Goal: Task Accomplishment & Management: Manage account settings

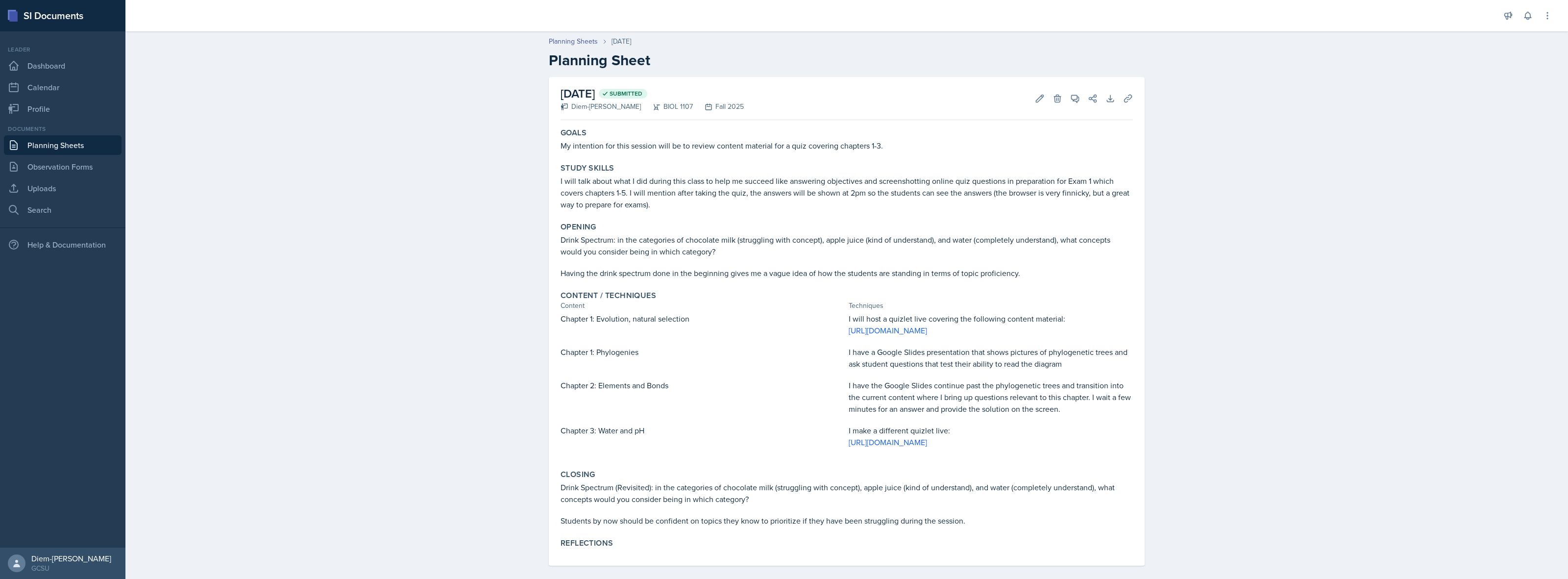
drag, startPoint x: 1043, startPoint y: 5, endPoint x: 1206, endPoint y: 301, distance: 337.9
click at [1206, 301] on div "Planning Sheets [DATE] Planning Sheet [DATE] Submitted Diem-[PERSON_NAME] BIOL …" at bounding box center [847, 308] width 1443 height 563
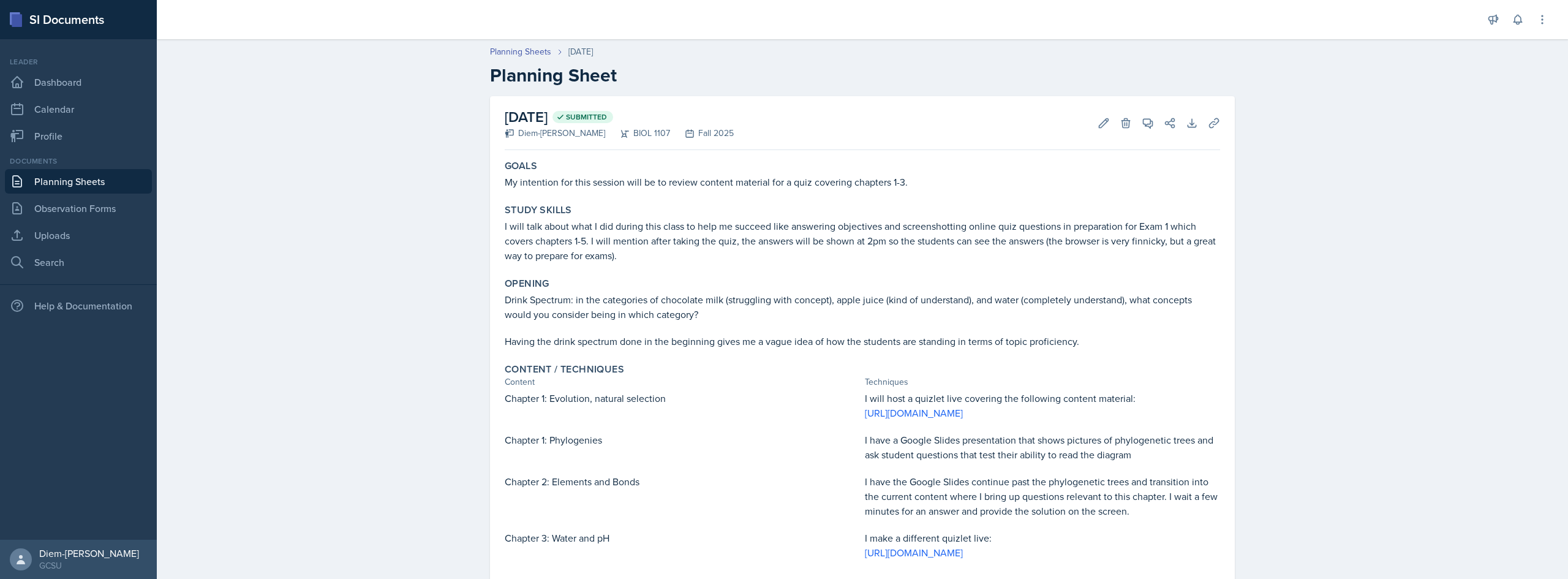
click at [62, 176] on link "Planning Sheets" at bounding box center [78, 181] width 147 height 24
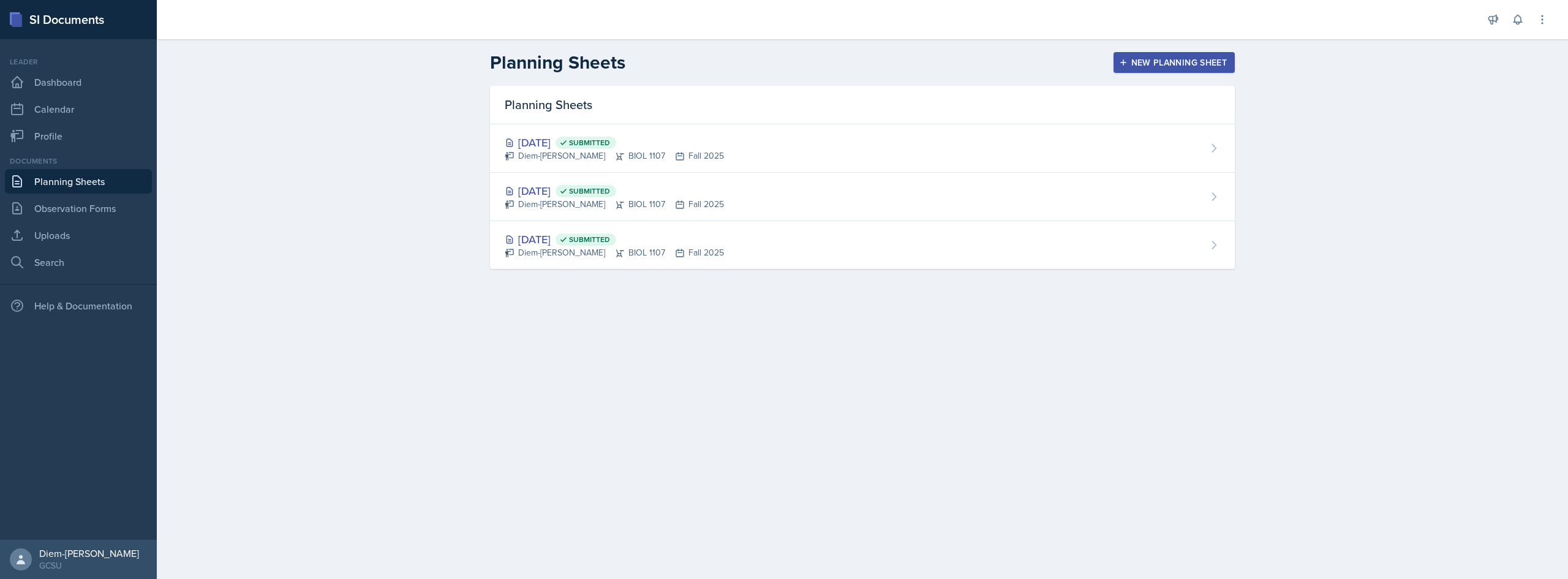
click at [533, 198] on div "Diem-[PERSON_NAME] BIOL 1107 Fall 2025" at bounding box center [614, 205] width 219 height 13
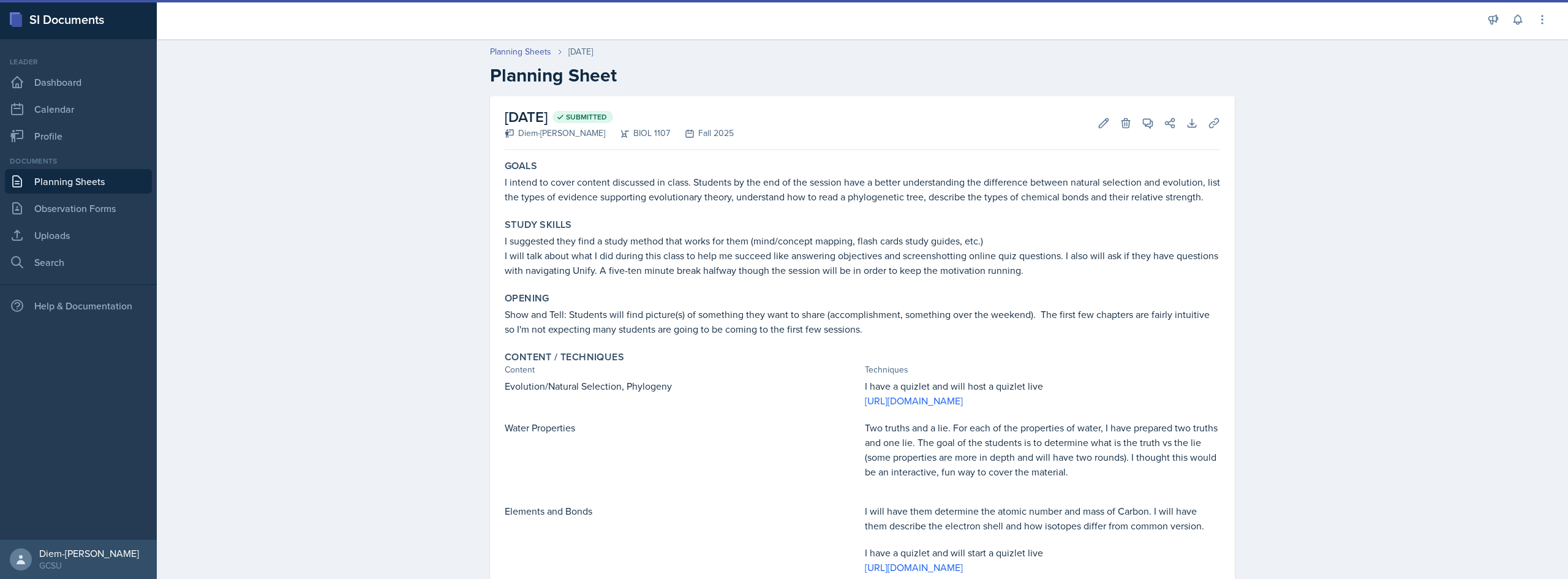
click at [67, 182] on link "Planning Sheets" at bounding box center [78, 181] width 147 height 24
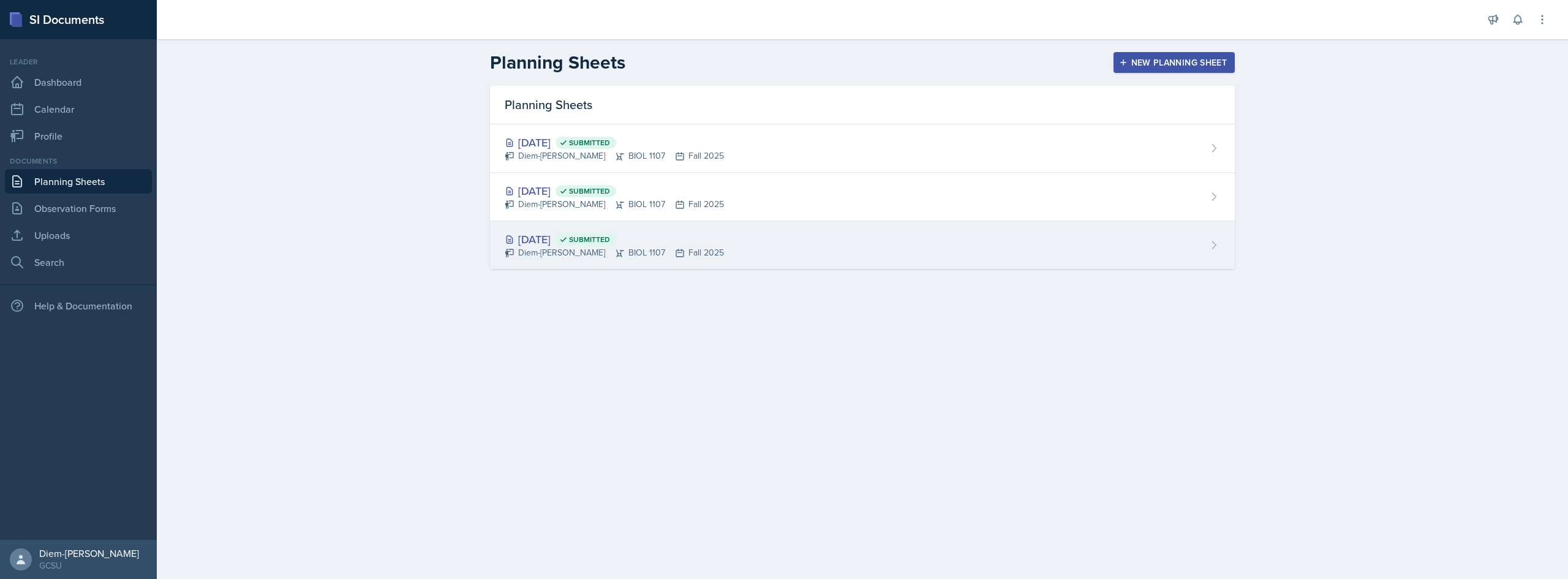
click at [585, 236] on div "Aug 21st, 2025 Submitted" at bounding box center [614, 240] width 219 height 16
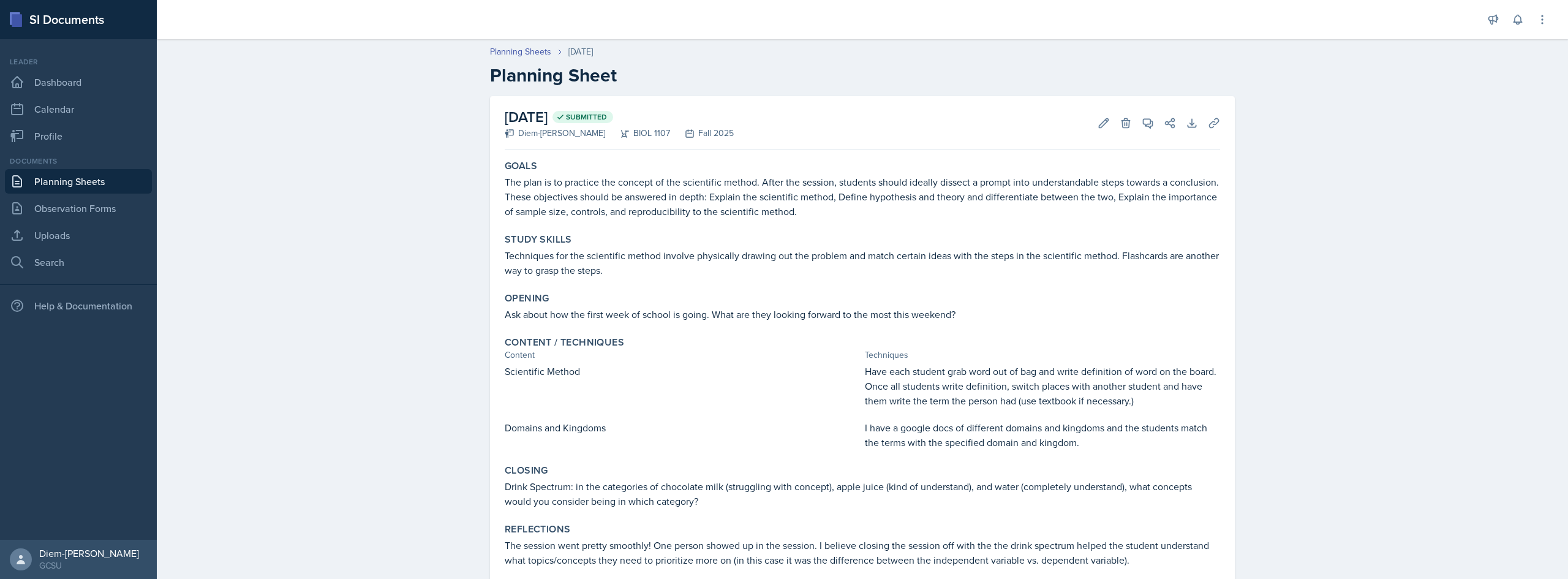
click at [58, 191] on link "Planning Sheets" at bounding box center [78, 181] width 147 height 24
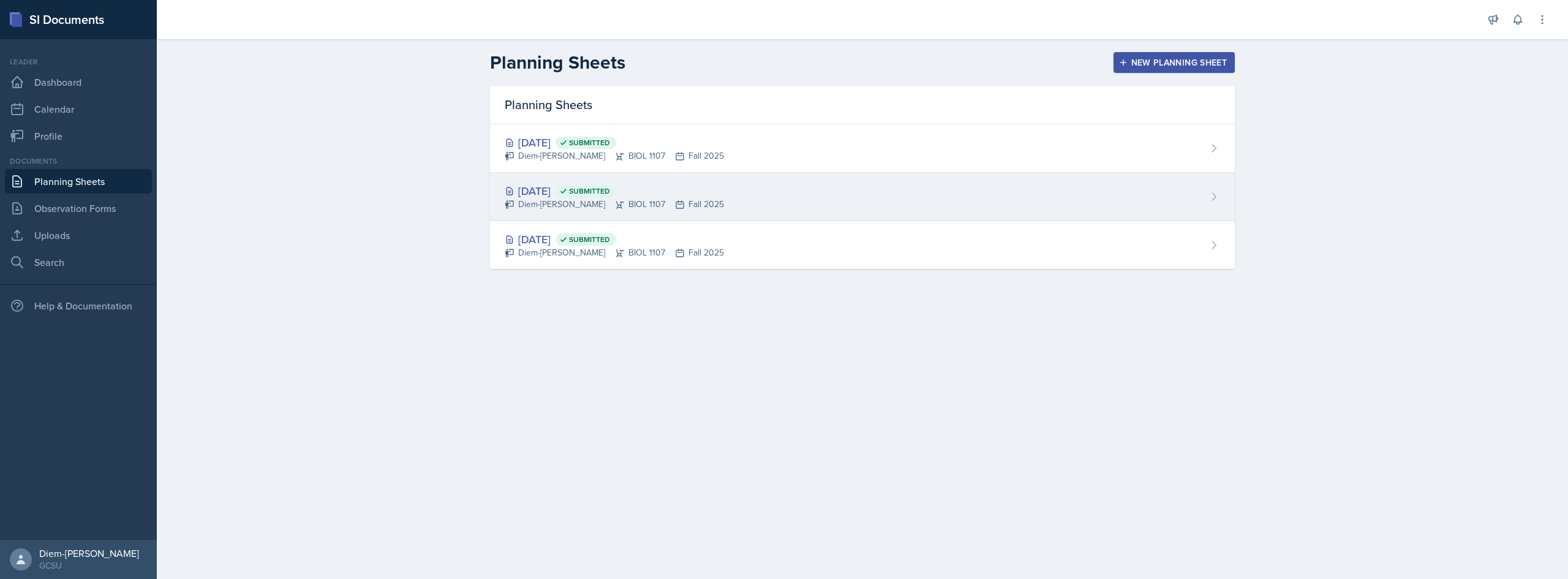
click at [586, 201] on div "Diem-[PERSON_NAME] BIOL 1107 Fall 2025" at bounding box center [614, 205] width 219 height 13
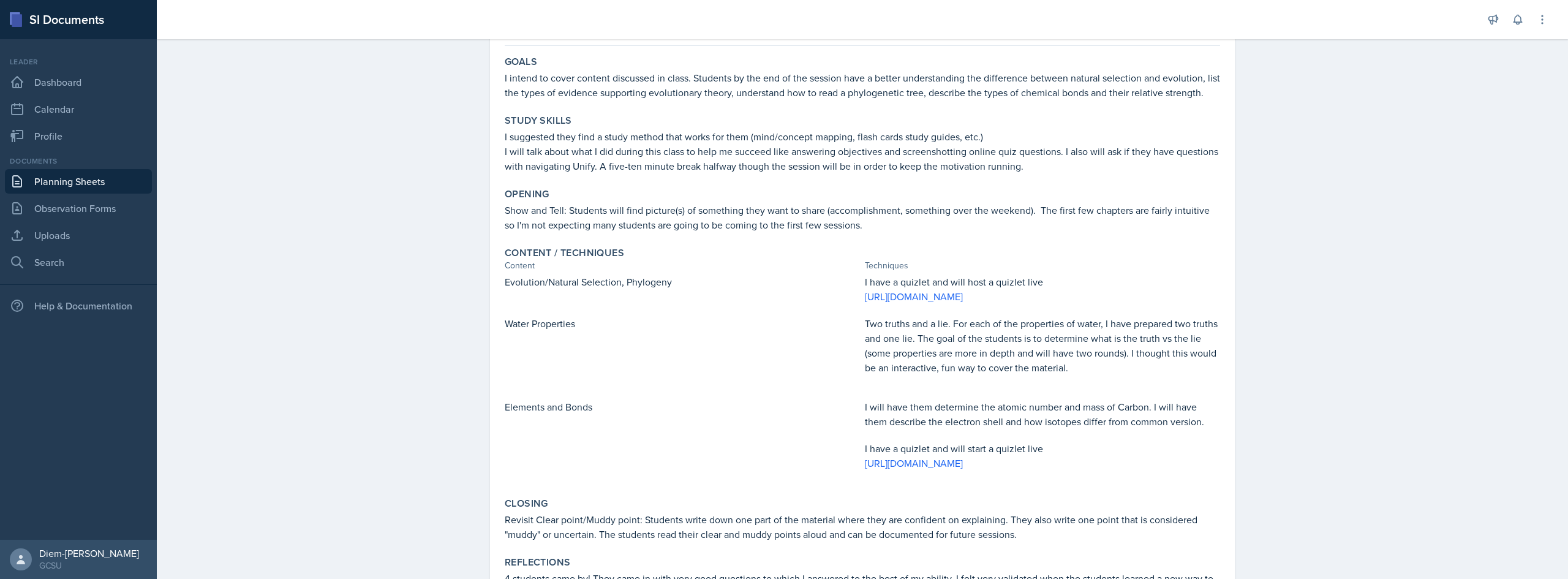
scroll to position [218, 0]
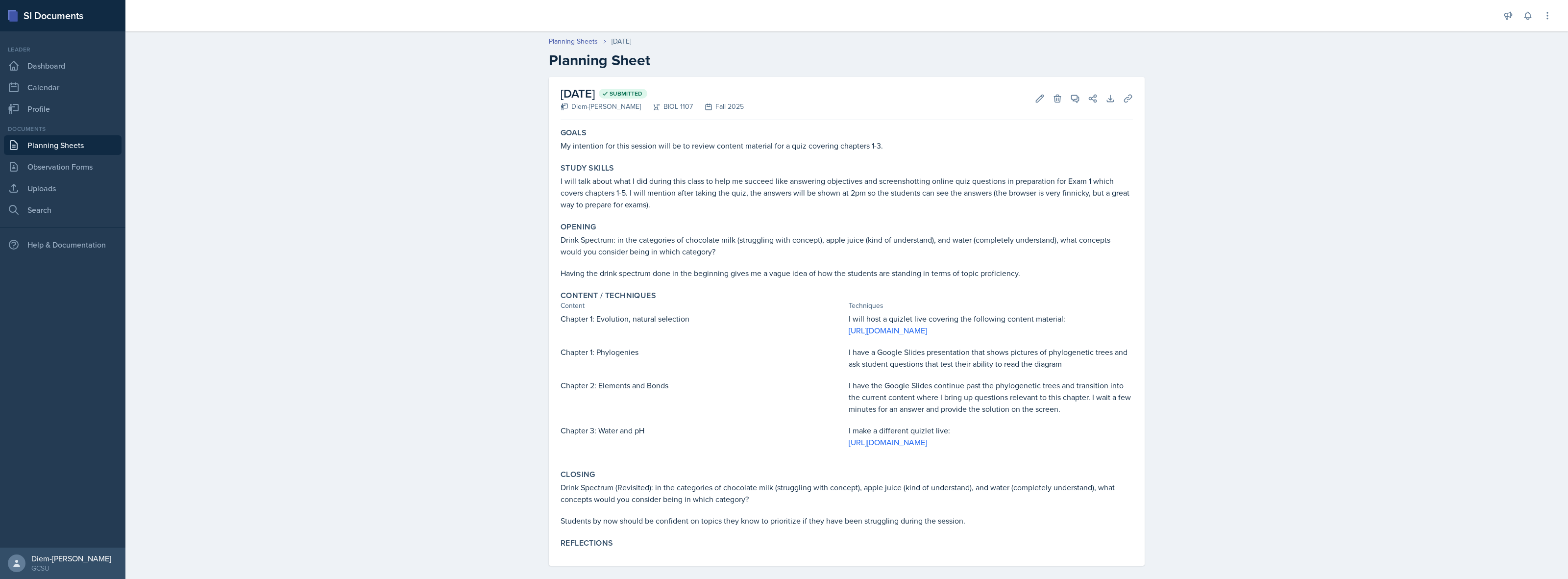
click at [581, 47] on div "Planning Sheets [DATE] Planning Sheet" at bounding box center [847, 53] width 627 height 33
click at [579, 43] on link "Planning Sheets" at bounding box center [573, 42] width 49 height 10
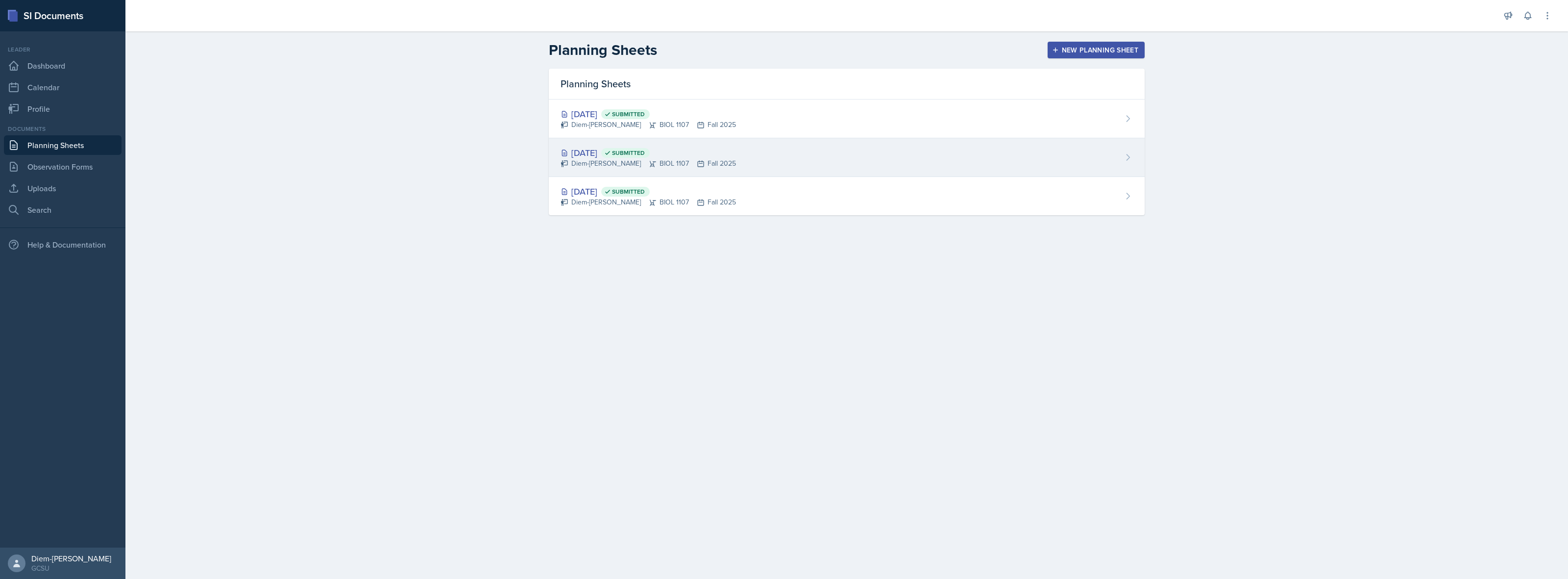
click at [599, 166] on div "Diem-[PERSON_NAME] BIOL 1107 Fall 2025" at bounding box center [648, 164] width 175 height 10
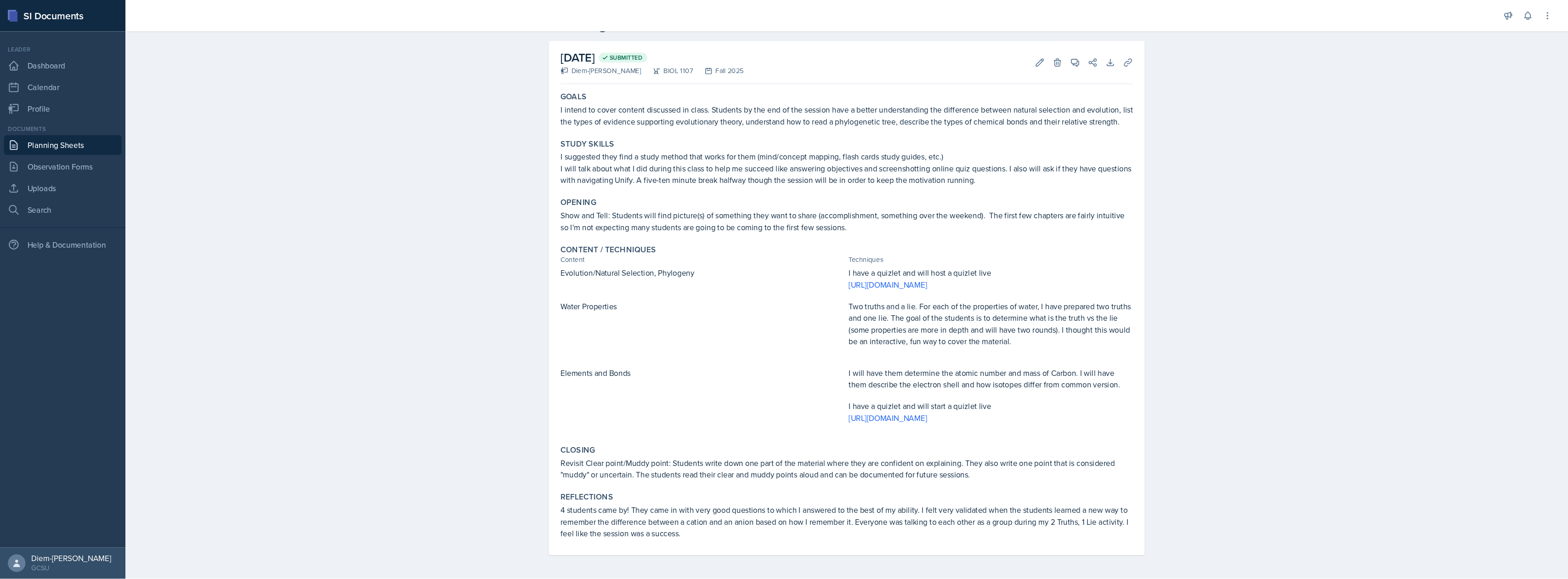
scroll to position [19, 0]
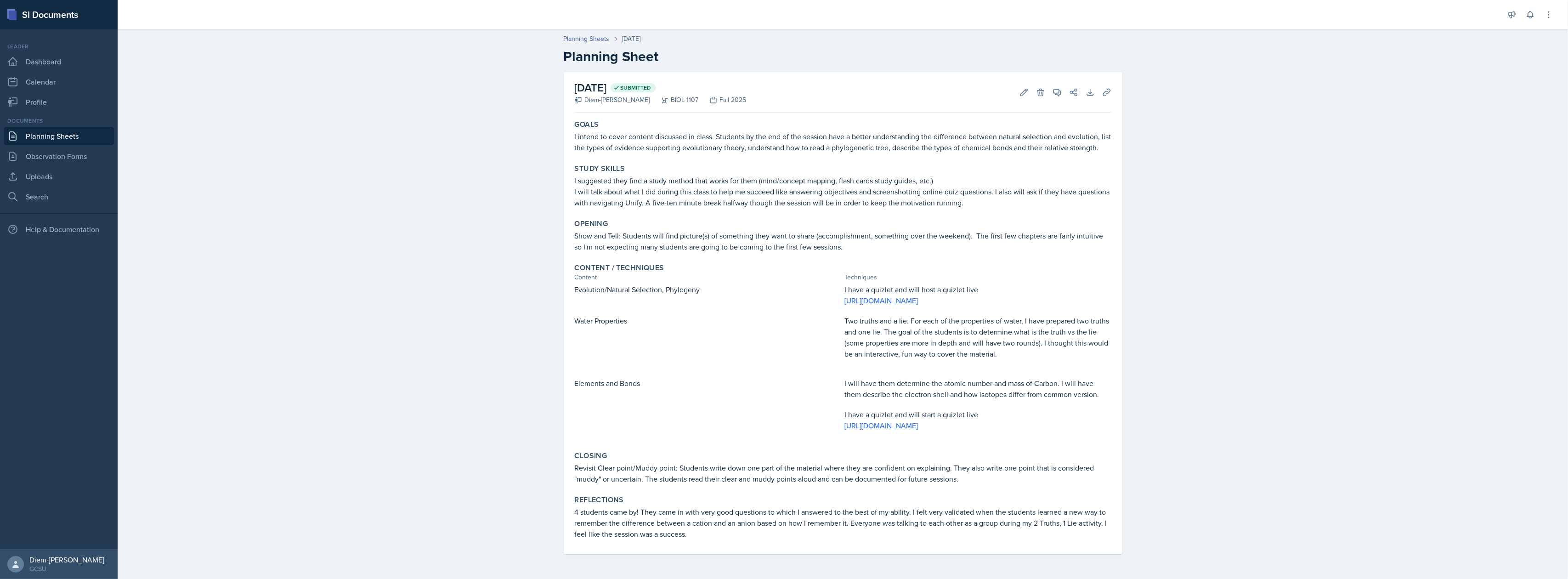
drag, startPoint x: 1469, startPoint y: 0, endPoint x: 1199, endPoint y: 264, distance: 377.6
click at [1199, 264] on div "Planning Sheets [DATE] Planning Sheet [DATE] Submitted Diem-[PERSON_NAME] BIOL …" at bounding box center [842, 301] width 1451 height 552
click at [1016, 94] on button "Edit" at bounding box center [1024, 92] width 16 height 16
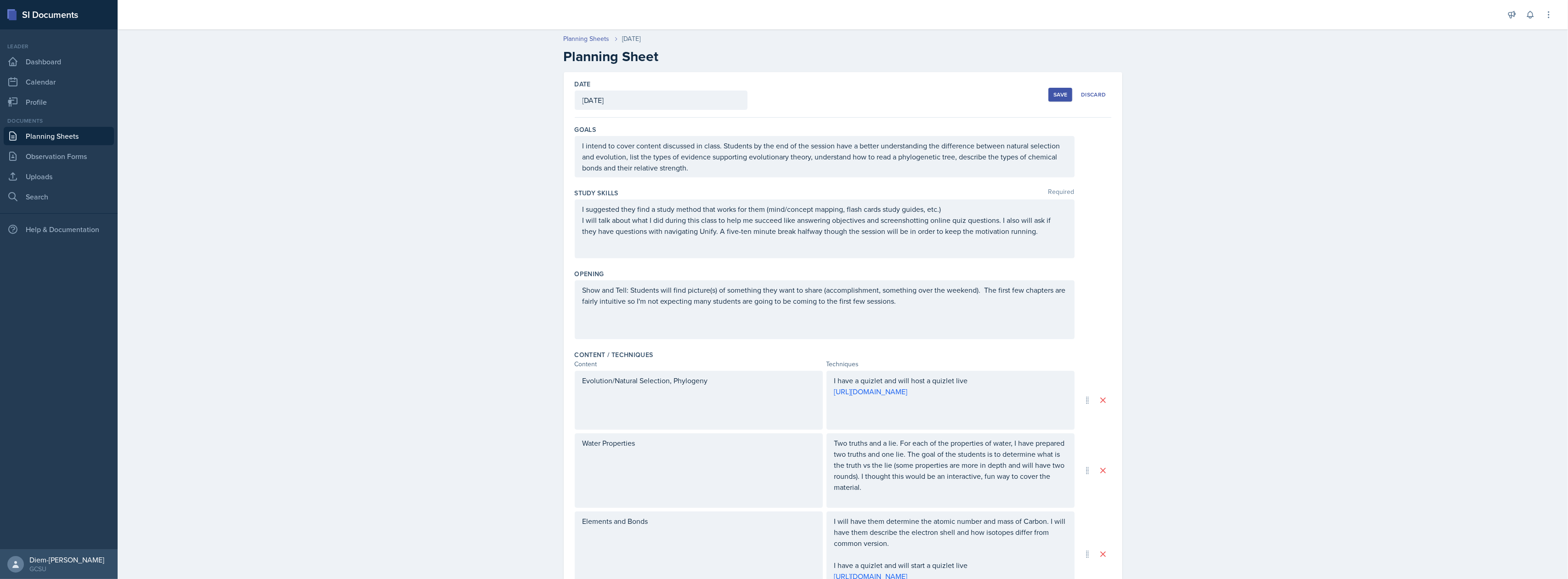
scroll to position [247, 0]
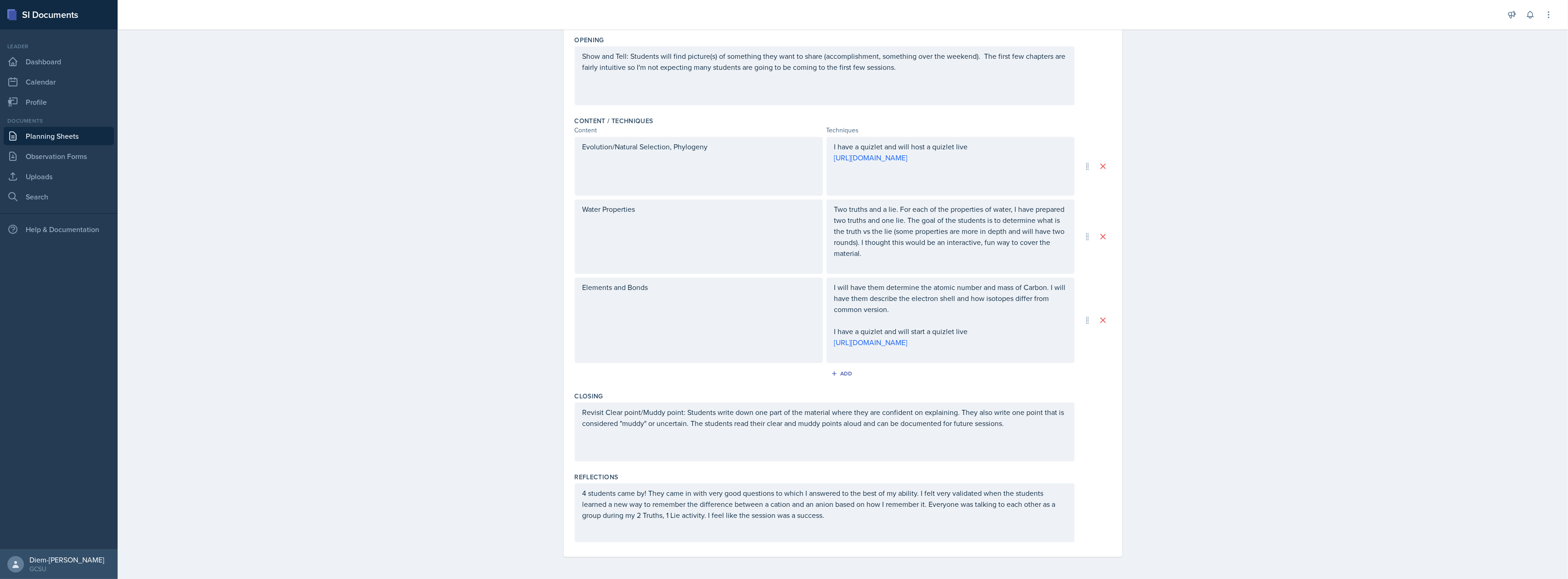
click at [889, 523] on div "4 students came by! They came in with very good questions to which I answered t…" at bounding box center [824, 513] width 500 height 59
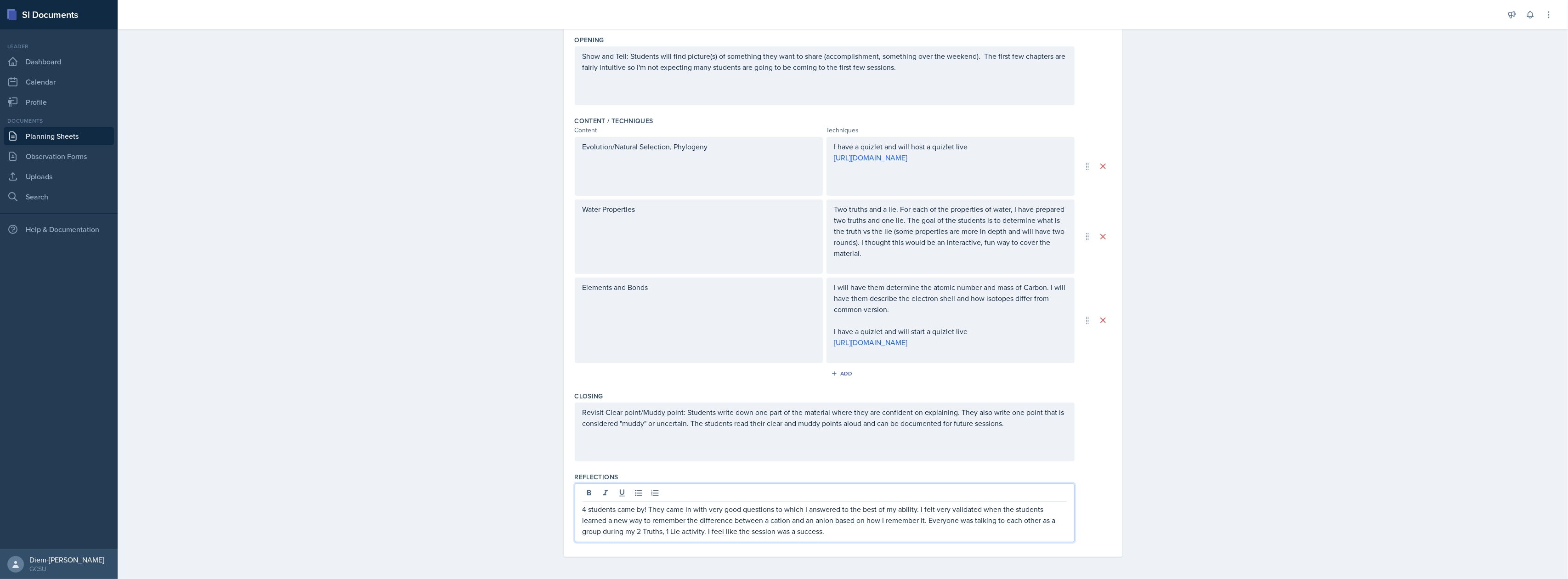
click at [702, 530] on p "4 students came by! They came in with very good questions to which I answered t…" at bounding box center [825, 520] width 485 height 33
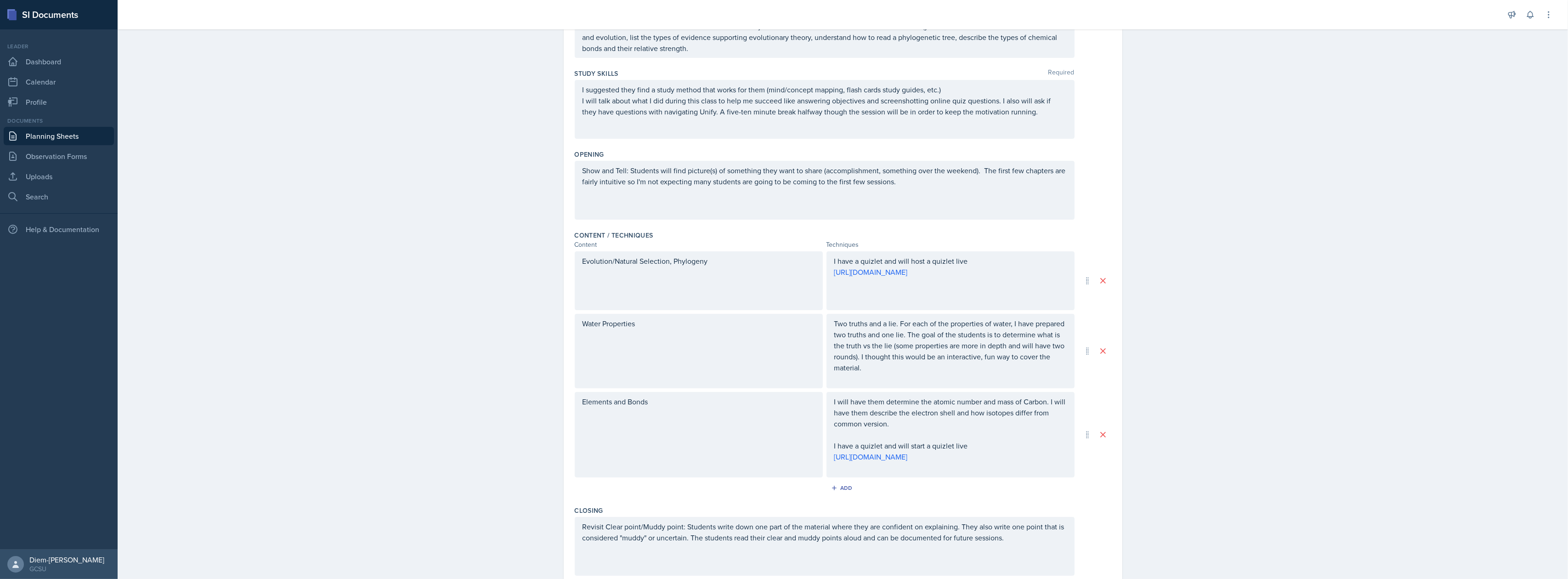
scroll to position [0, 0]
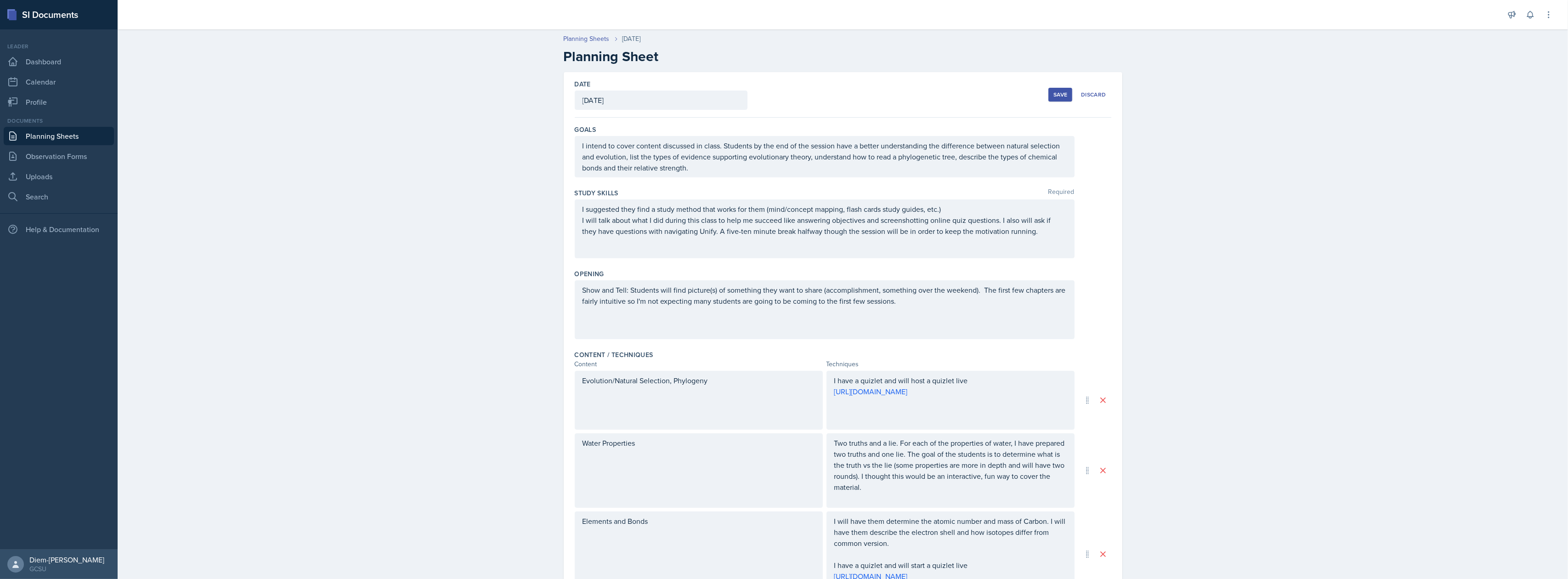
click at [1054, 93] on div "Save" at bounding box center [1060, 94] width 14 height 7
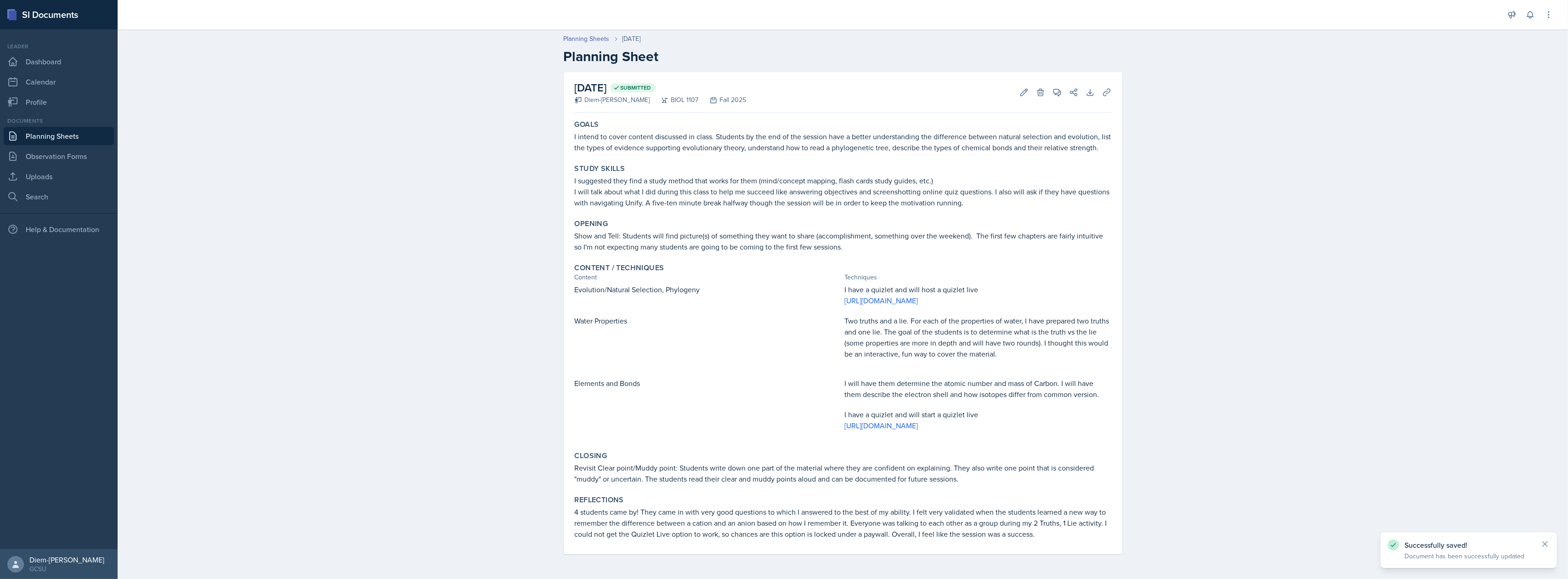
scroll to position [19, 0]
